Goal: Task Accomplishment & Management: Manage account settings

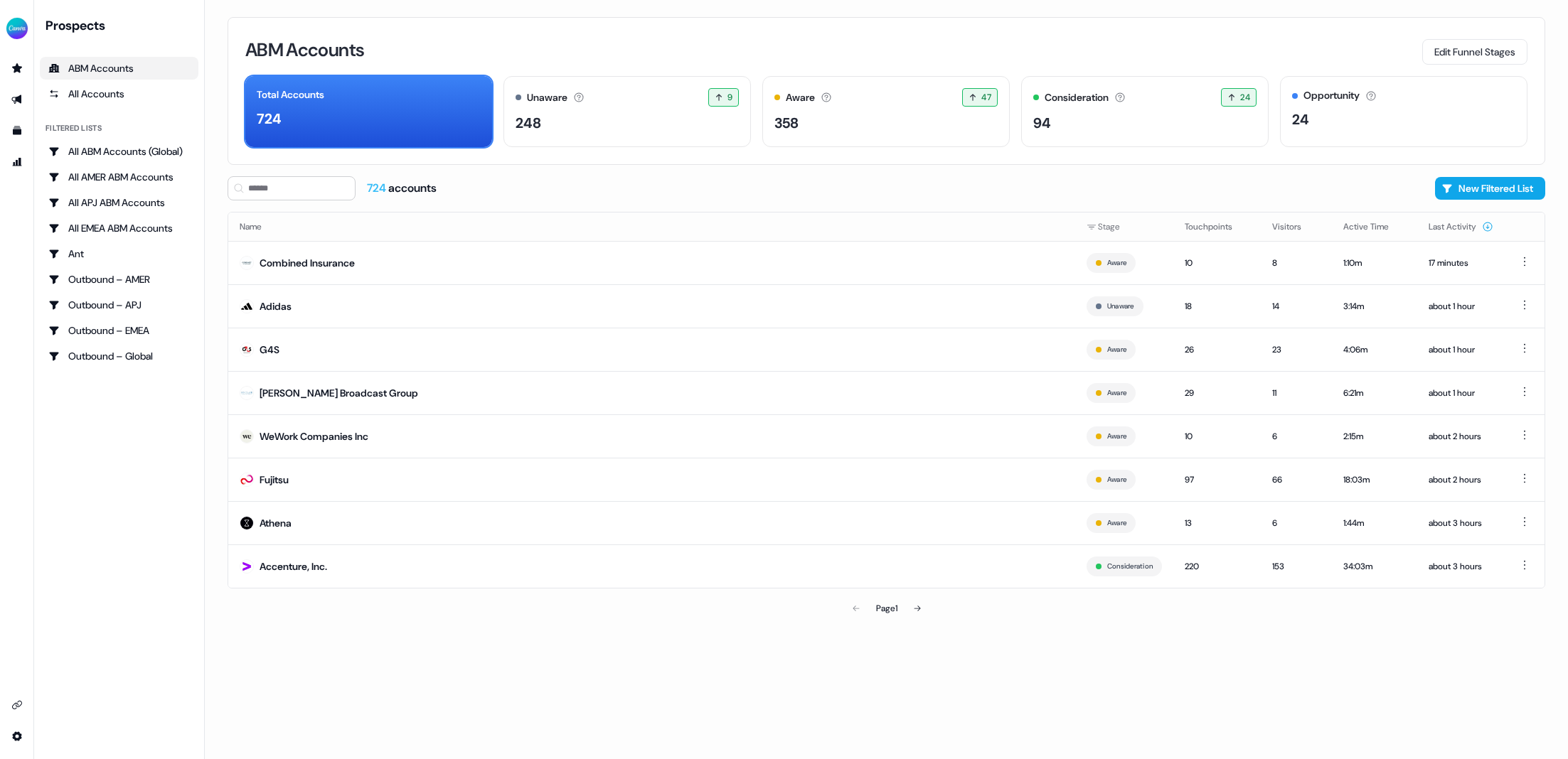
click at [173, 532] on div "Prospects ABM Accounts All Accounts Filtered lists All ABM Accounts (Global) Al…" at bounding box center [118, 380] width 159 height 725
click at [17, 66] on icon "Go to prospects" at bounding box center [17, 68] width 10 height 9
click at [1492, 55] on button "Edit Funnel Stages" at bounding box center [1474, 52] width 105 height 25
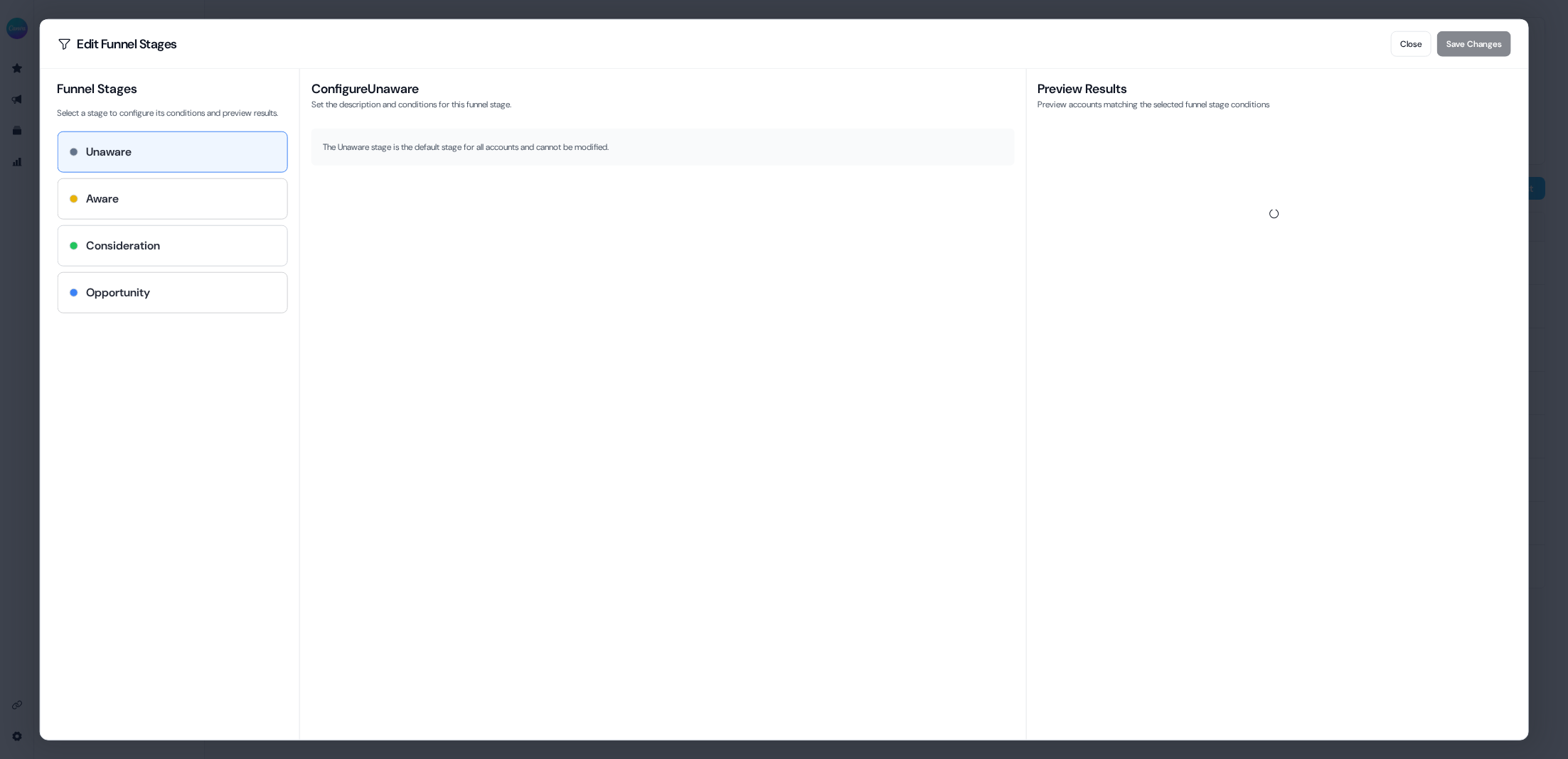
click at [174, 255] on div "Consideration" at bounding box center [172, 246] width 207 height 17
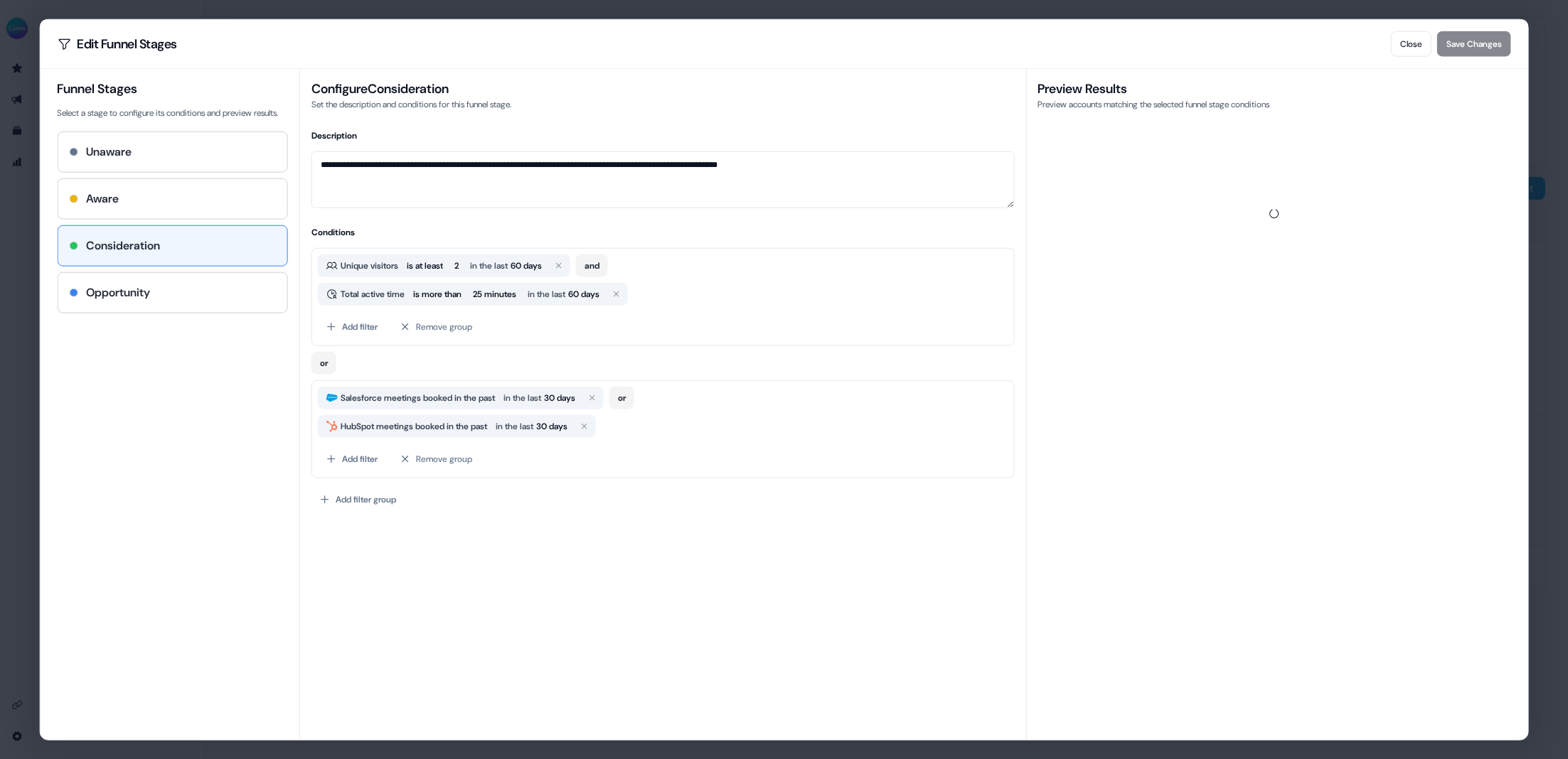
click at [477, 570] on div "**********" at bounding box center [662, 404] width 727 height 671
click at [448, 456] on button "Remove group" at bounding box center [436, 459] width 89 height 25
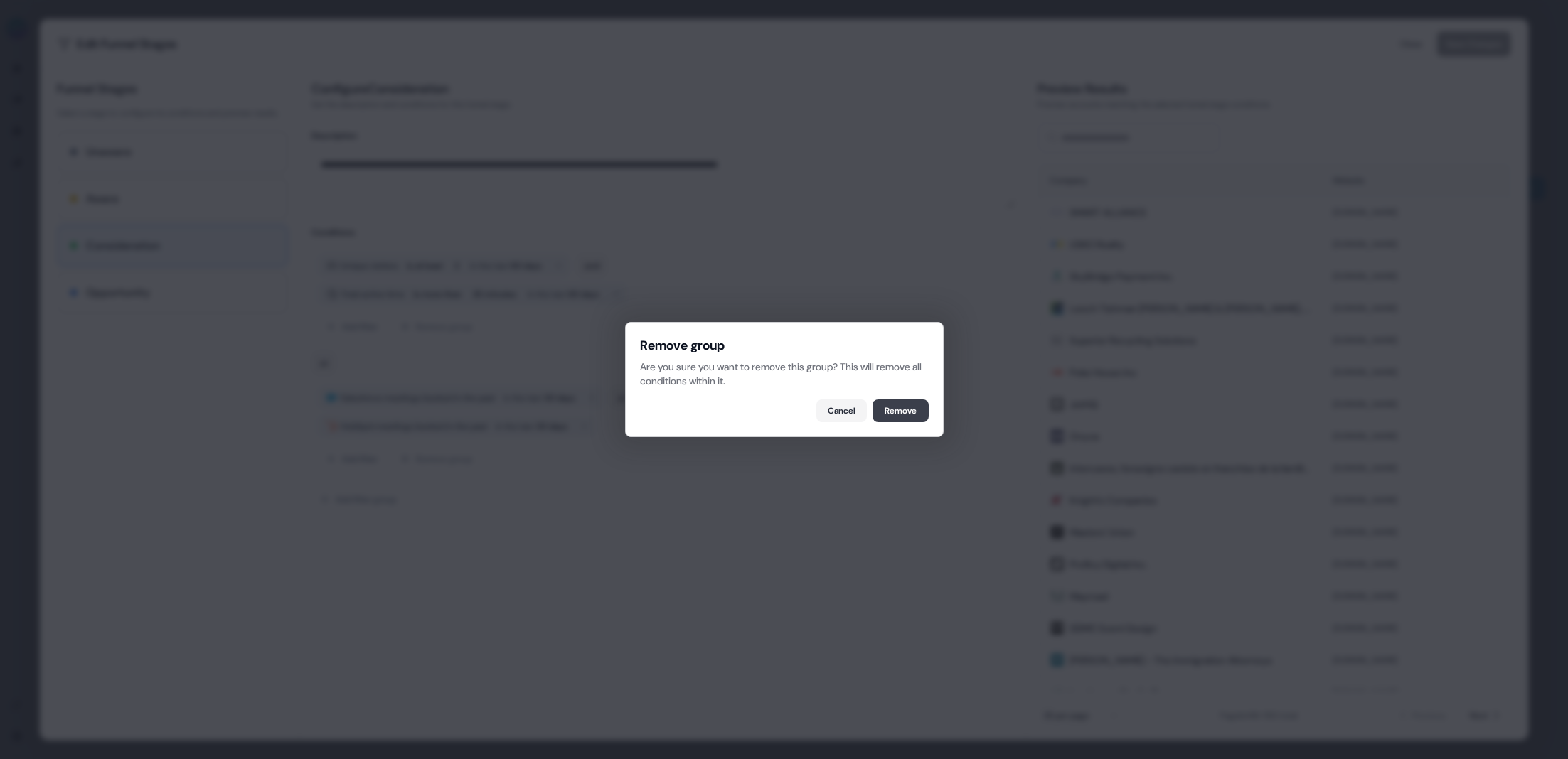
click at [903, 415] on button "Remove" at bounding box center [900, 410] width 56 height 23
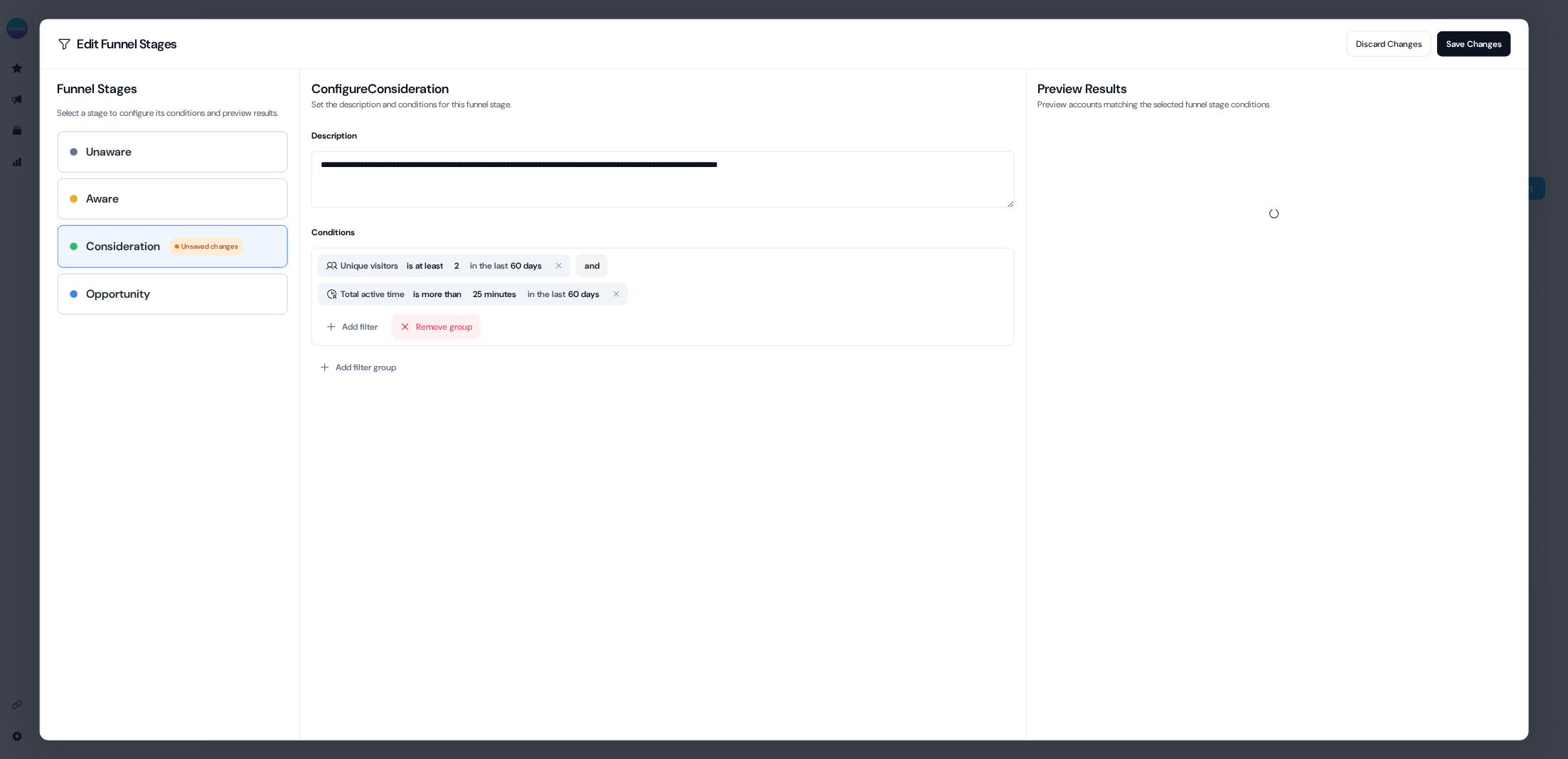
click at [447, 327] on button "Remove group" at bounding box center [436, 327] width 89 height 25
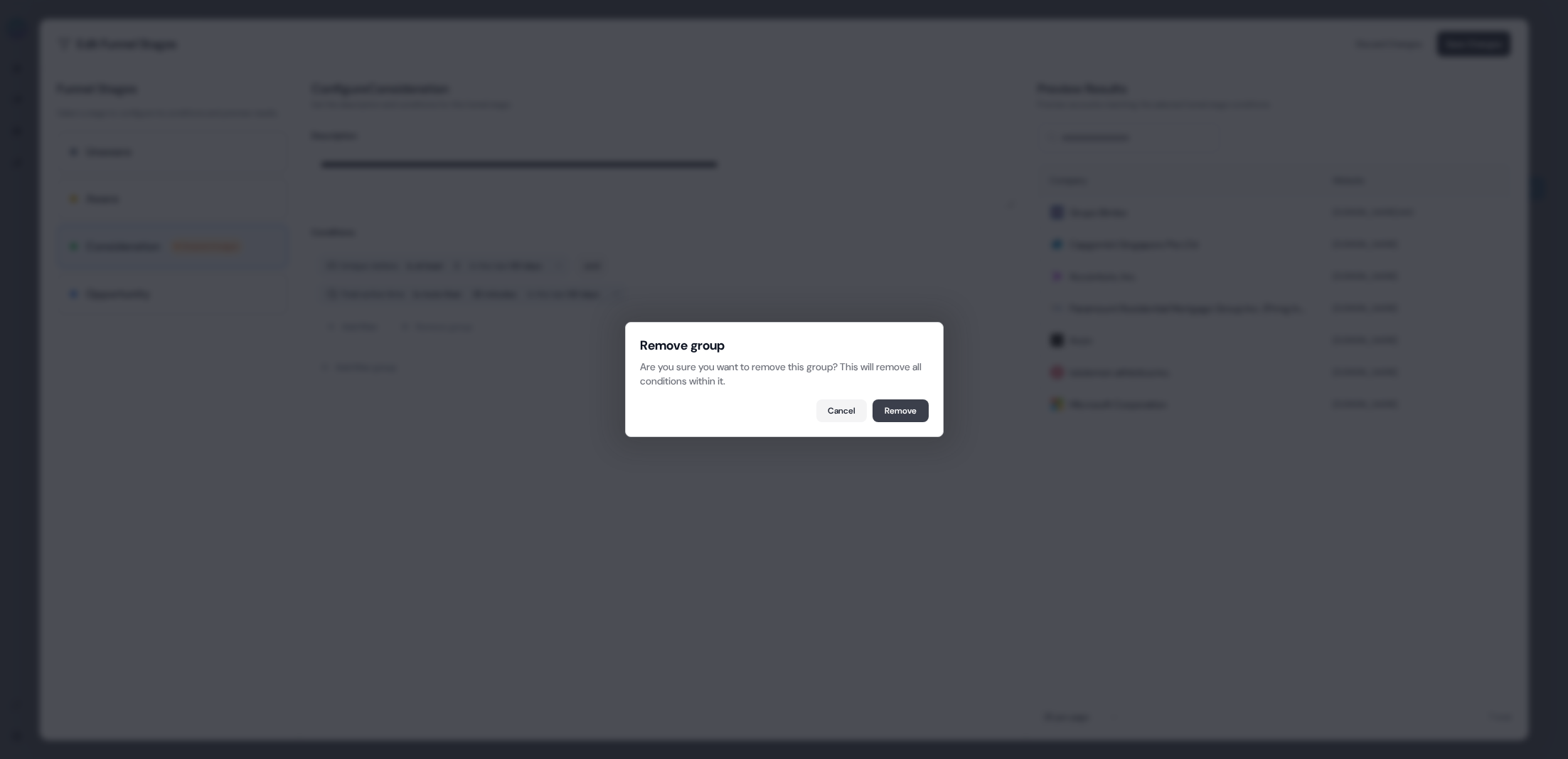
click at [890, 409] on button "Remove" at bounding box center [900, 410] width 56 height 23
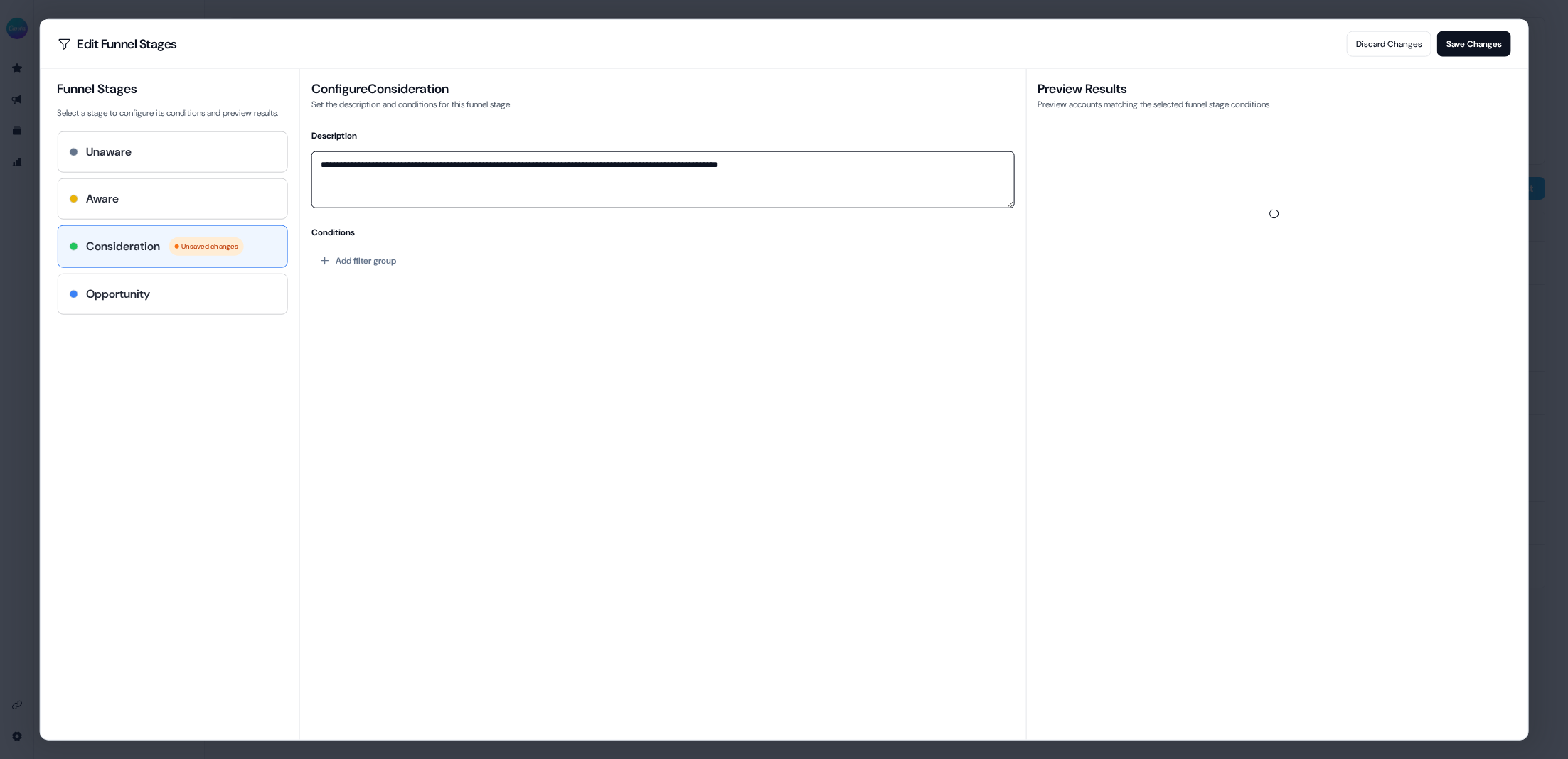
click at [445, 169] on textarea "**********" at bounding box center [663, 180] width 703 height 57
paste textarea
type textarea "**********"
click at [668, 227] on h4 "Conditions" at bounding box center [663, 233] width 702 height 14
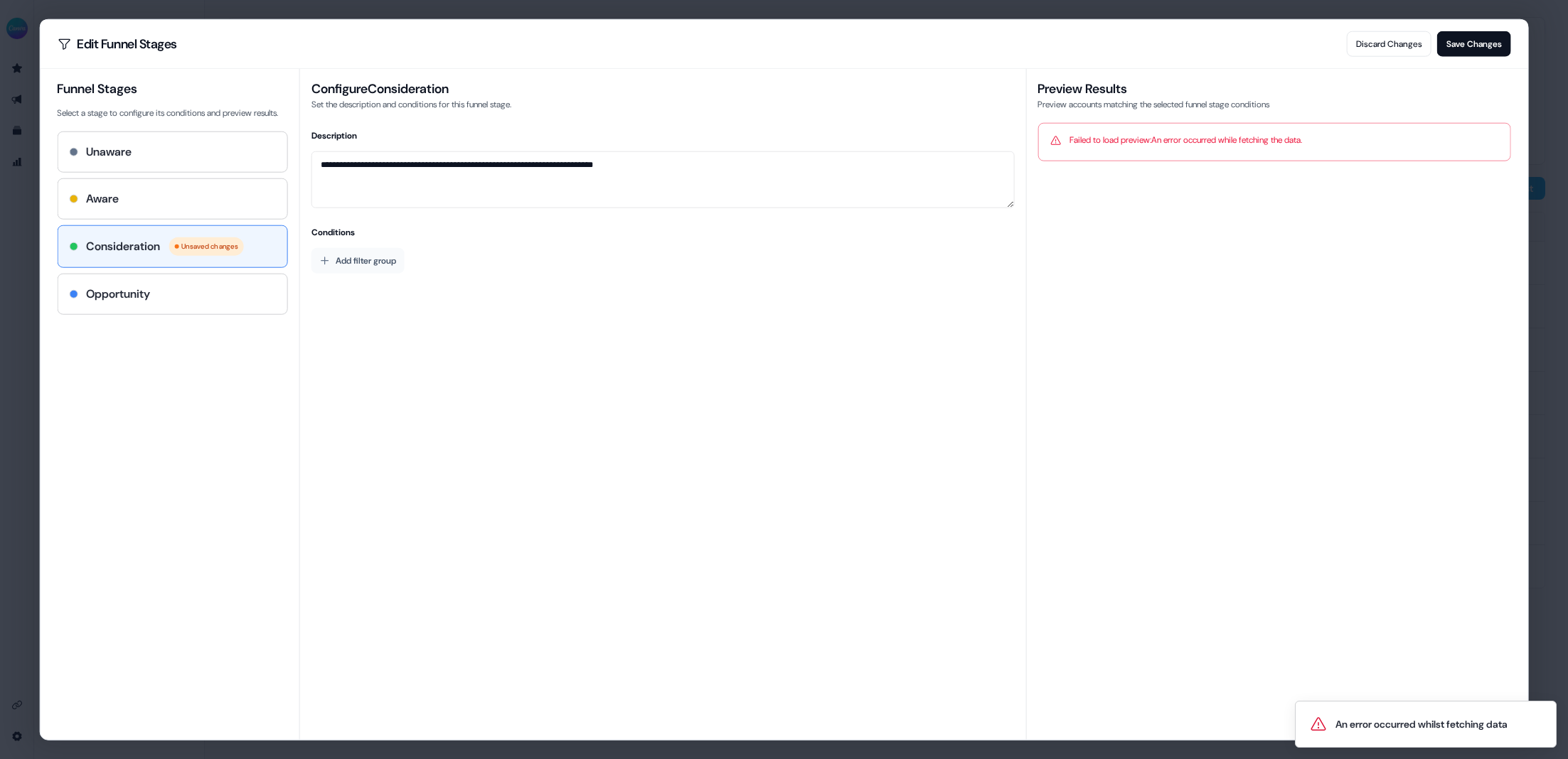
click at [365, 262] on button "Add filter group" at bounding box center [358, 260] width 93 height 25
click at [361, 264] on button "Add filter" at bounding box center [352, 267] width 69 height 25
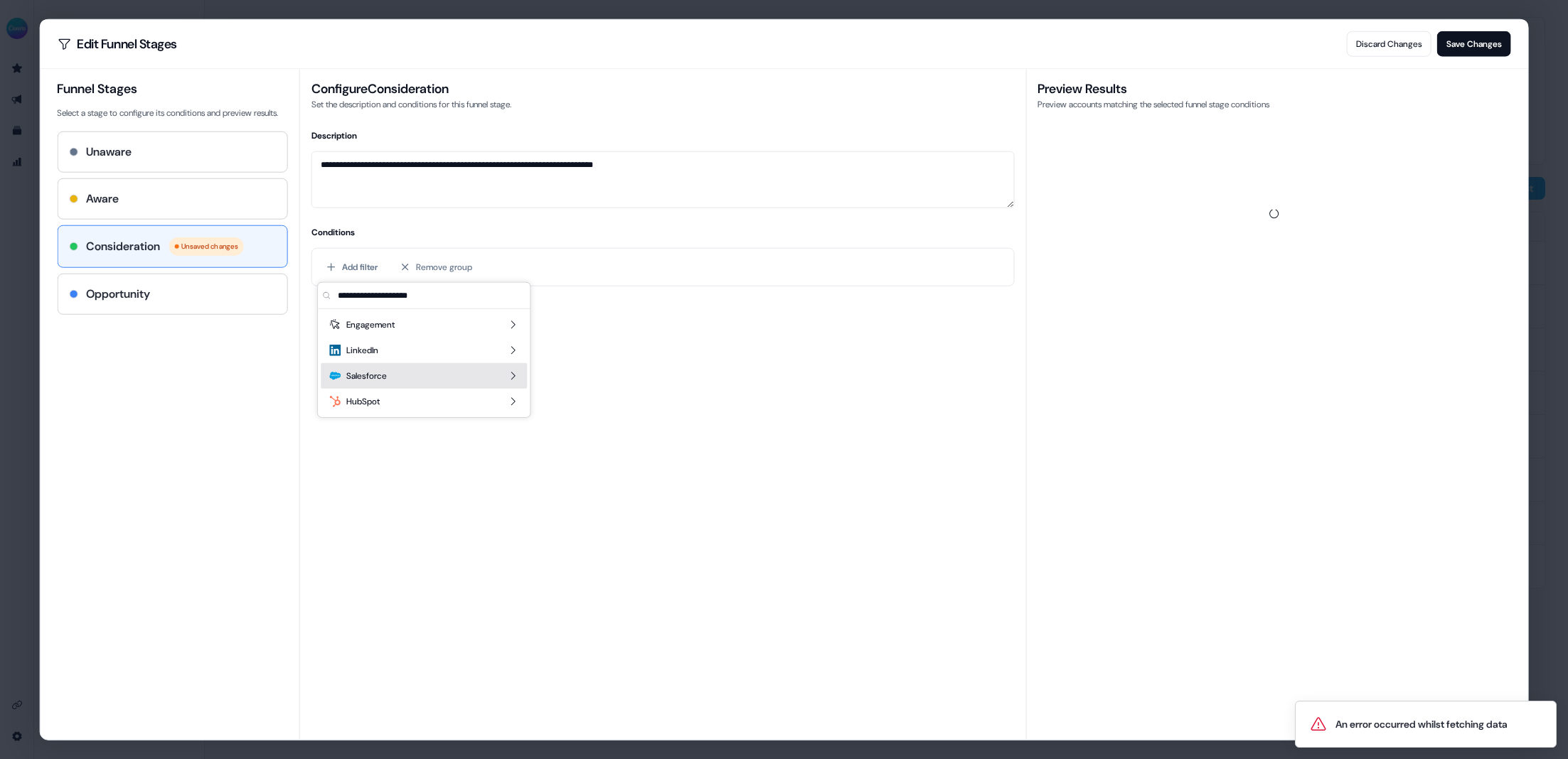
click at [395, 375] on div "Salesforce" at bounding box center [423, 376] width 206 height 25
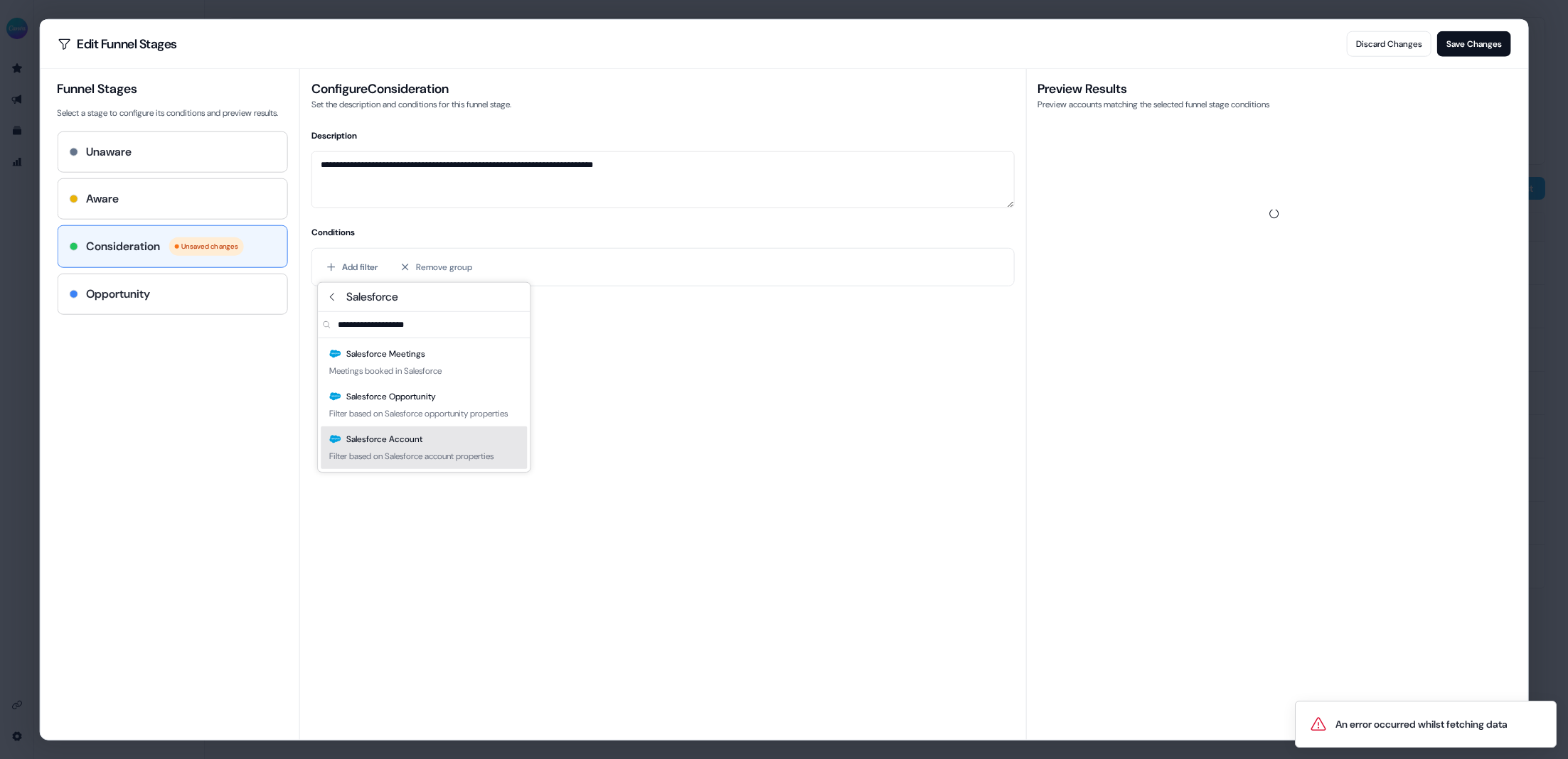
click at [428, 457] on div "Salesforce Account Filter based on Salesforce account properties" at bounding box center [423, 448] width 206 height 43
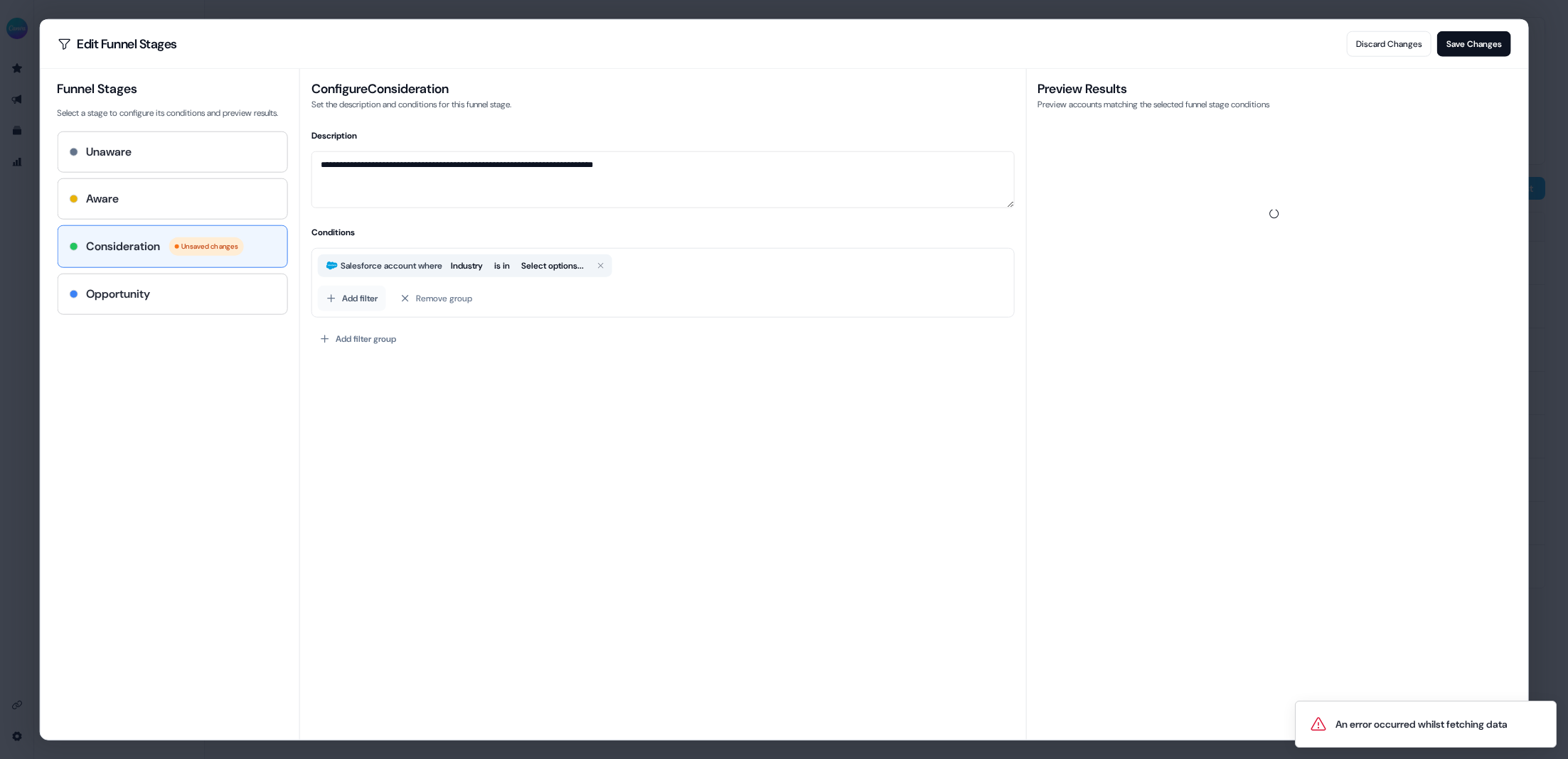
click at [372, 294] on button "Add filter" at bounding box center [352, 298] width 69 height 25
click at [377, 402] on span "Salesforce" at bounding box center [366, 407] width 40 height 14
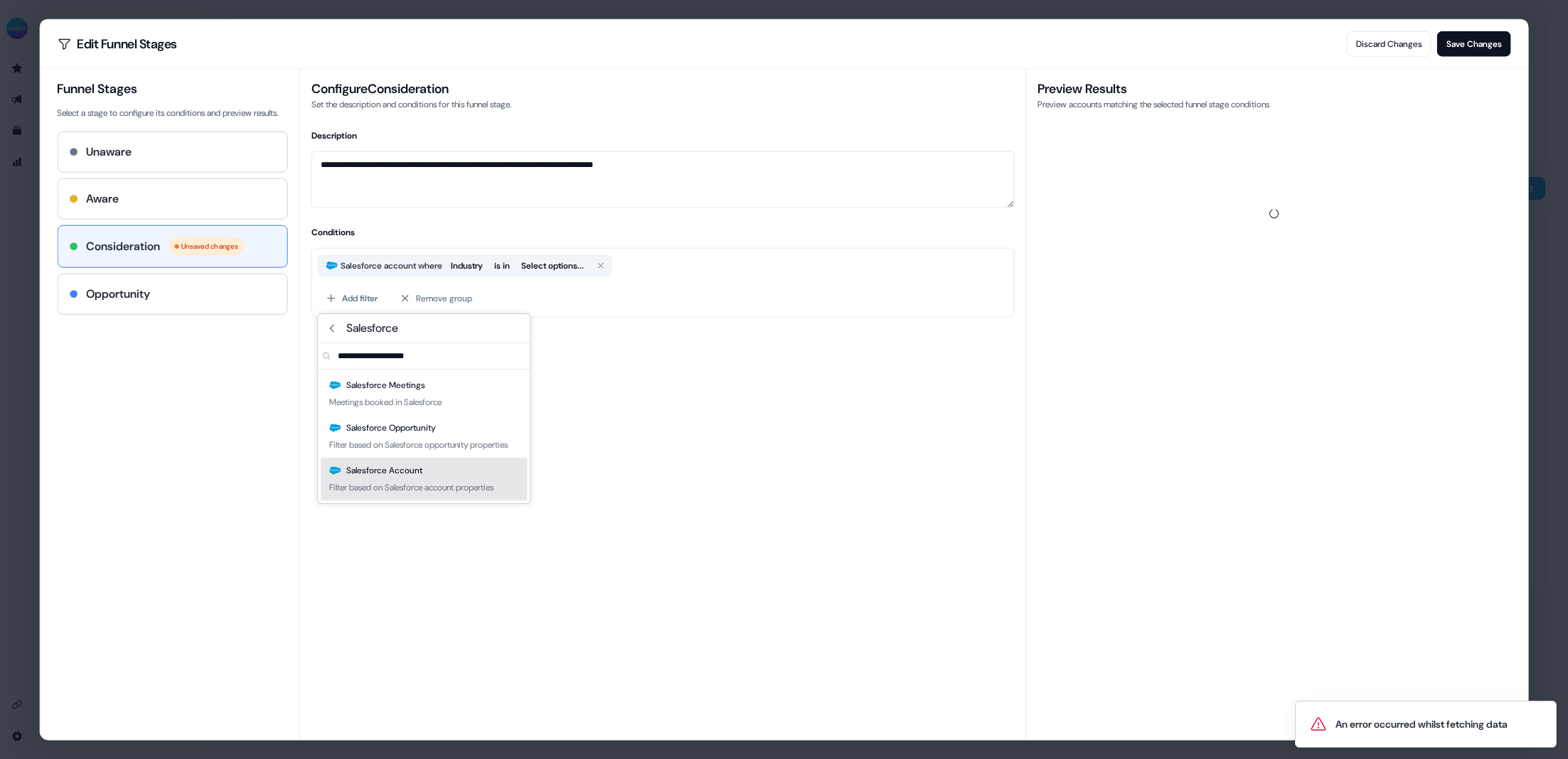
click at [410, 478] on div "Salesforce Account" at bounding box center [376, 471] width 93 height 14
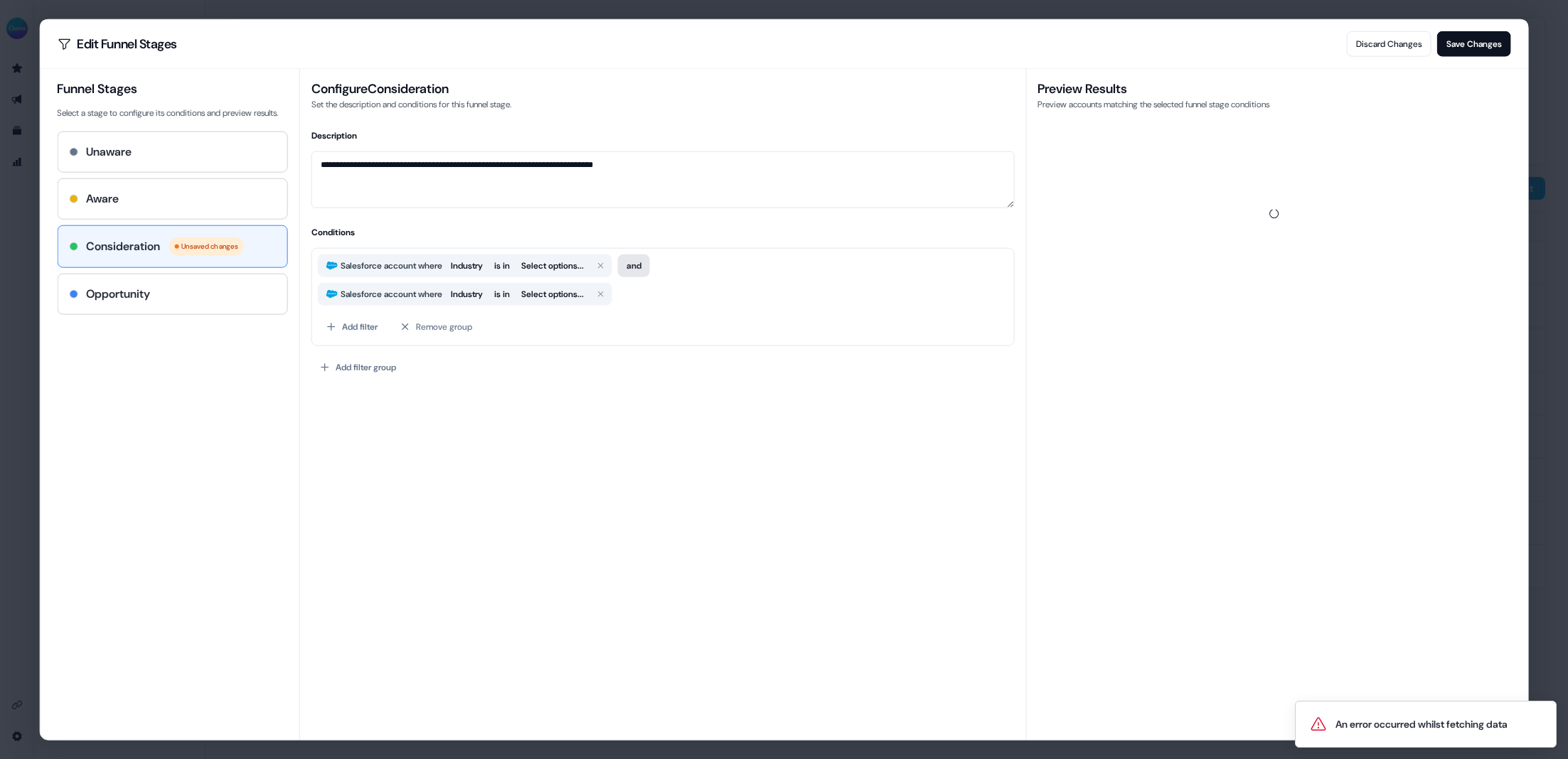
click at [644, 268] on button "and" at bounding box center [634, 266] width 32 height 23
click at [360, 320] on button "Add filter" at bounding box center [352, 327] width 69 height 25
click at [361, 435] on span "Salesforce" at bounding box center [366, 436] width 40 height 14
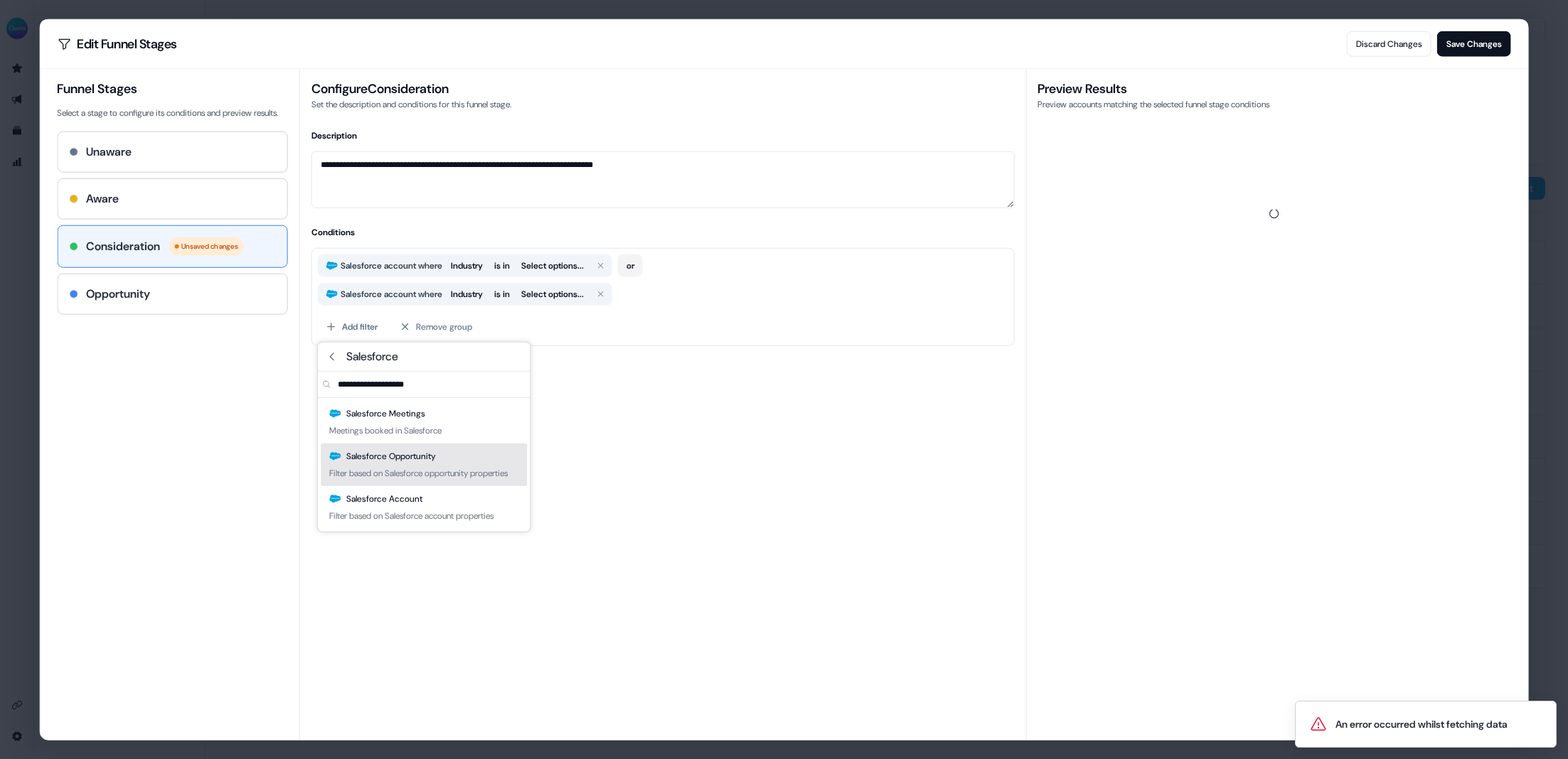
click at [425, 469] on div "Filter based on Salesforce opportunity properties" at bounding box center [418, 473] width 178 height 14
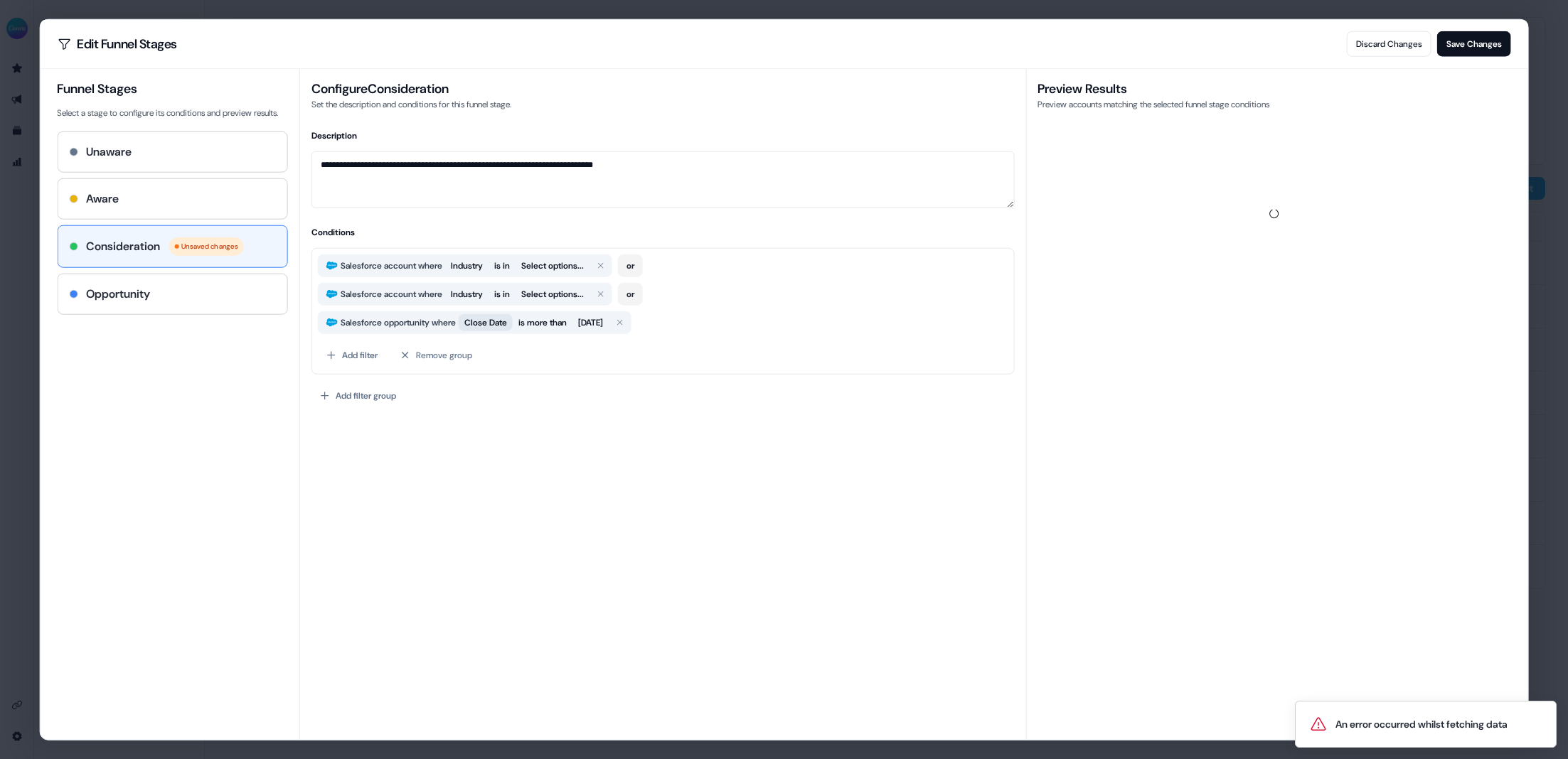
click at [488, 320] on span "Close Date" at bounding box center [485, 323] width 43 height 14
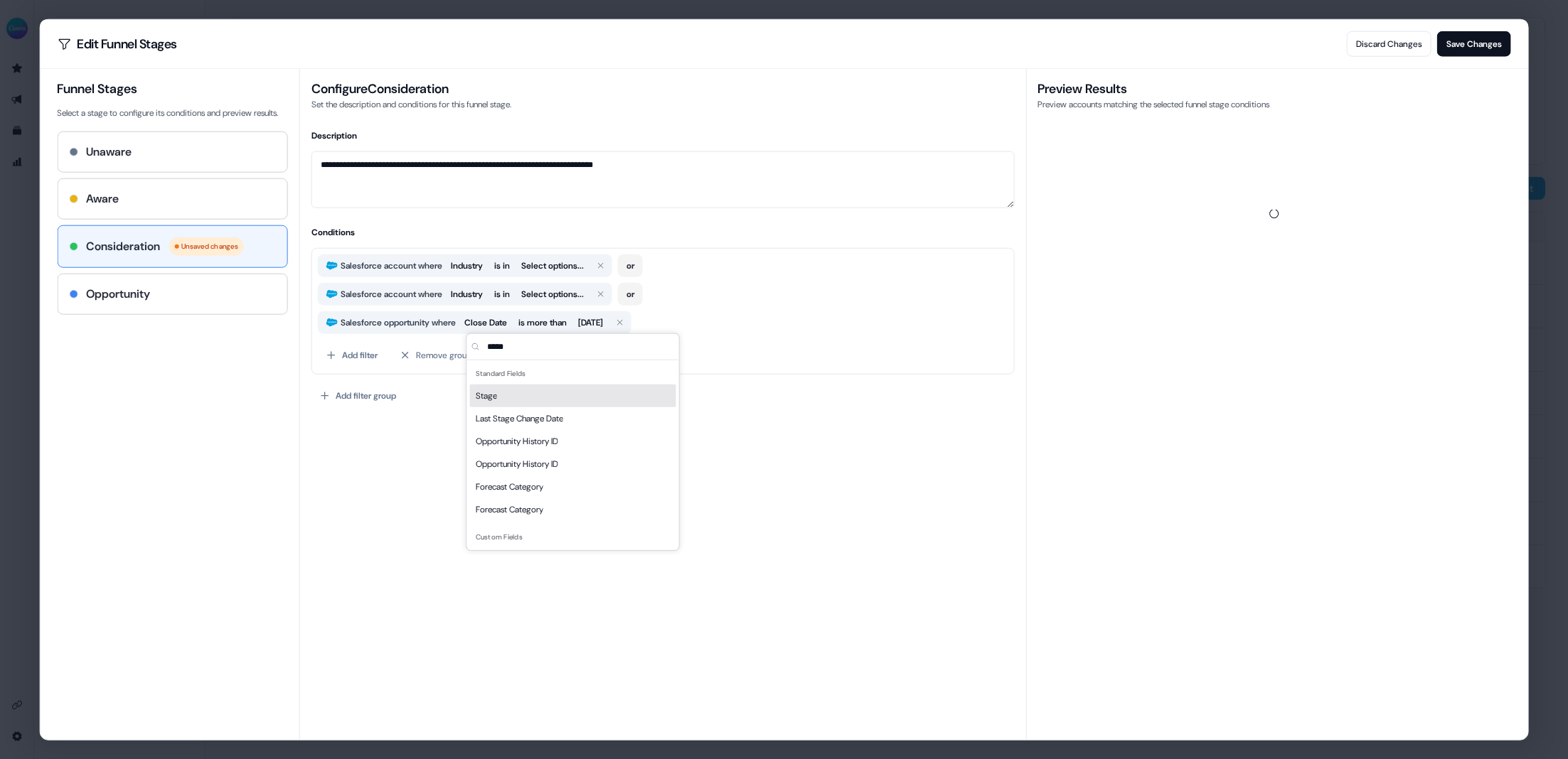
type input "*****"
click at [515, 398] on div "Stage" at bounding box center [573, 396] width 206 height 23
click at [543, 324] on button "Select options..." at bounding box center [556, 323] width 74 height 17
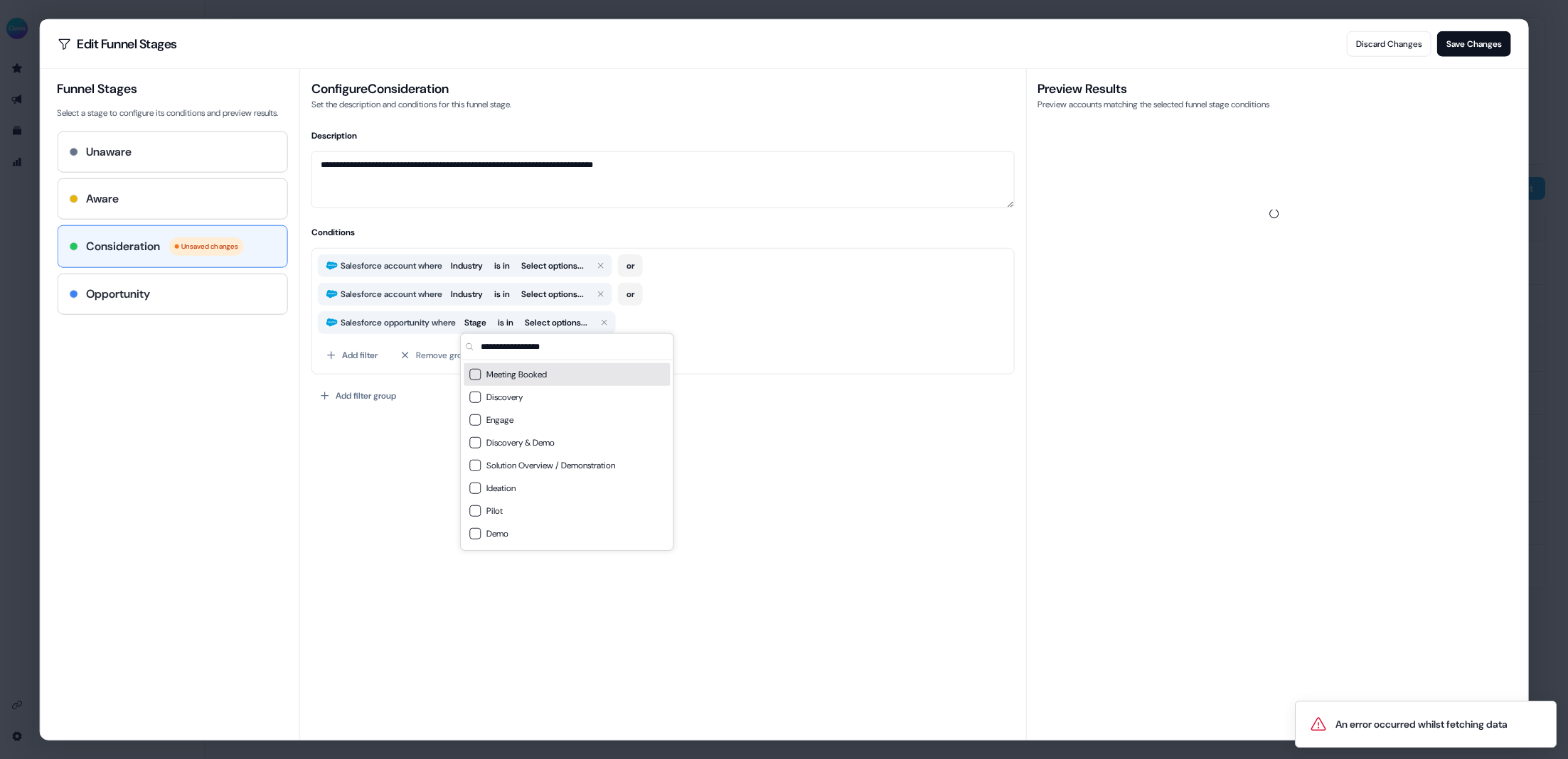
click at [518, 371] on span "Meeting Booked" at bounding box center [574, 375] width 178 height 14
click at [878, 440] on div "**********" at bounding box center [662, 404] width 727 height 671
click at [1189, 428] on div at bounding box center [1274, 426] width 473 height 606
